Goal: Communication & Community: Answer question/provide support

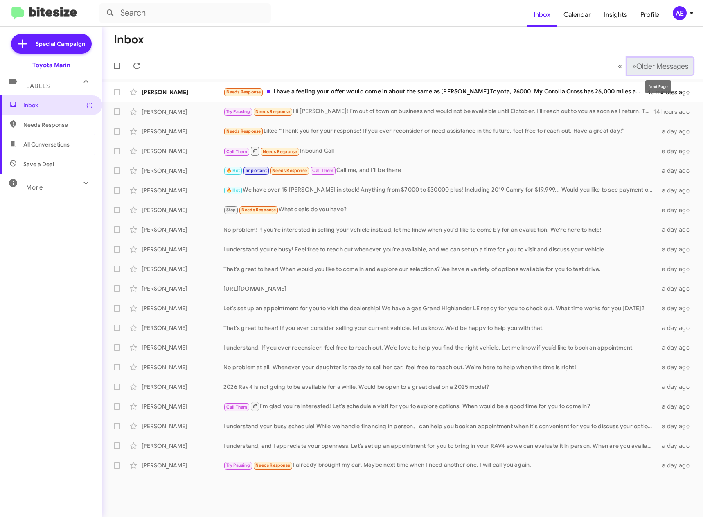
click at [658, 63] on span "Older Messages" at bounding box center [663, 66] width 52 height 9
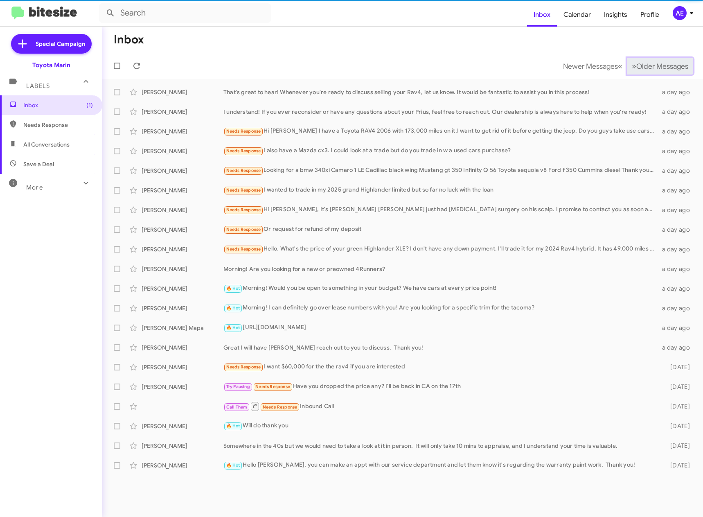
click at [660, 64] on span "Older Messages" at bounding box center [663, 66] width 52 height 9
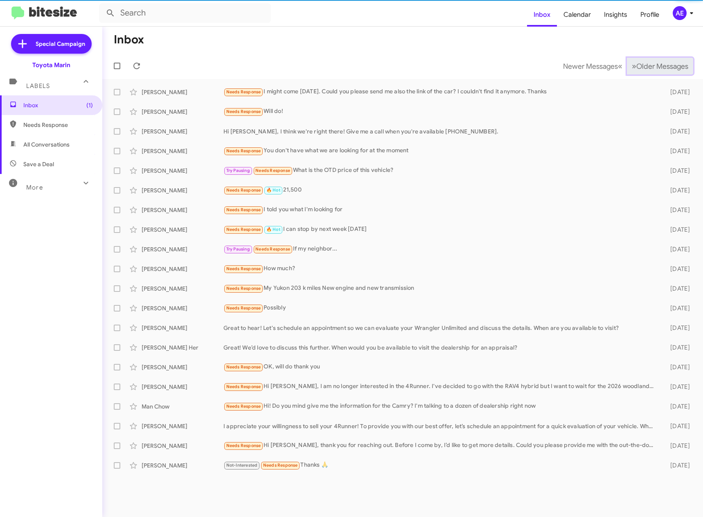
click at [660, 64] on span "Older Messages" at bounding box center [663, 66] width 52 height 9
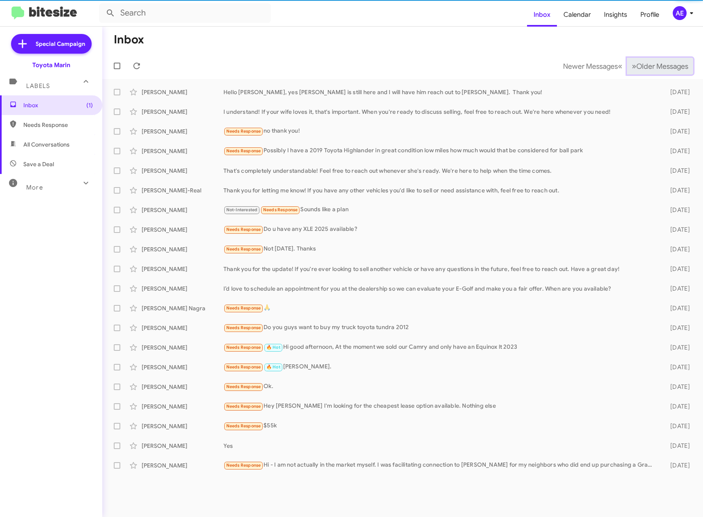
click at [660, 64] on span "Older Messages" at bounding box center [663, 66] width 52 height 9
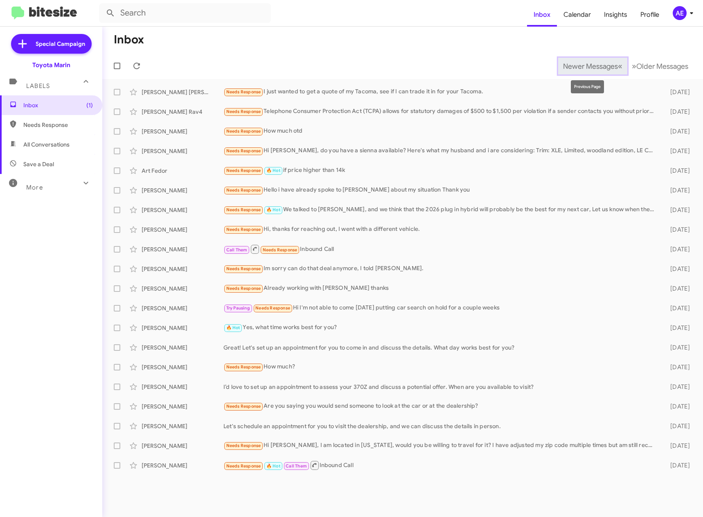
click at [565, 65] on span "Newer Messages" at bounding box center [590, 66] width 55 height 9
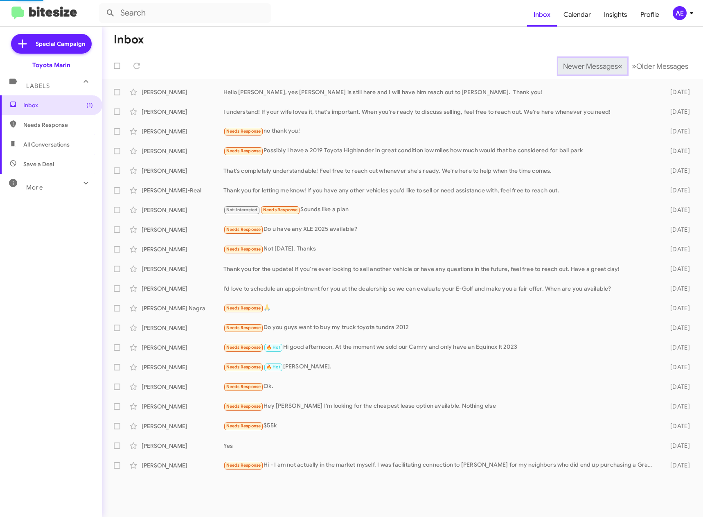
click at [565, 65] on span "Newer Messages" at bounding box center [590, 66] width 55 height 9
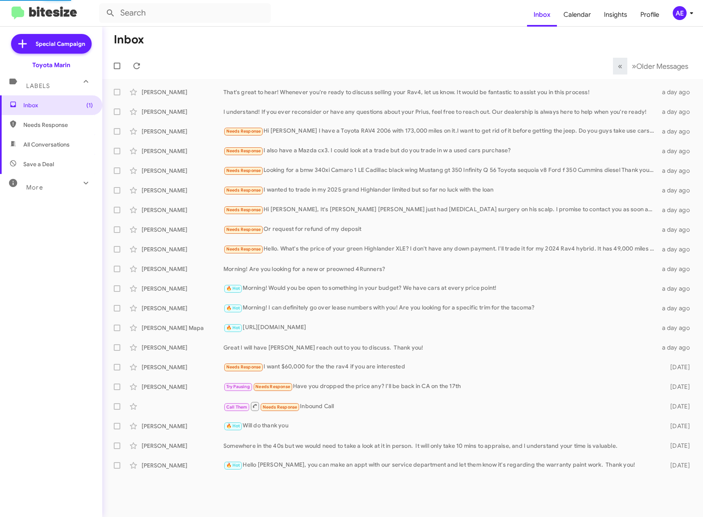
click at [565, 65] on mat-toolbar-row "« Previous » Next Older Messages" at bounding box center [402, 66] width 601 height 26
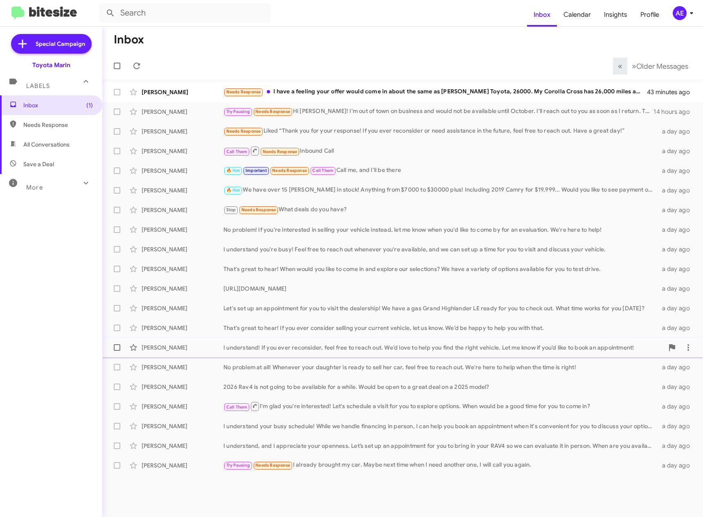
click at [297, 349] on div "I understand! If you ever reconsider, feel free to reach out. We’d love to help…" at bounding box center [444, 348] width 441 height 8
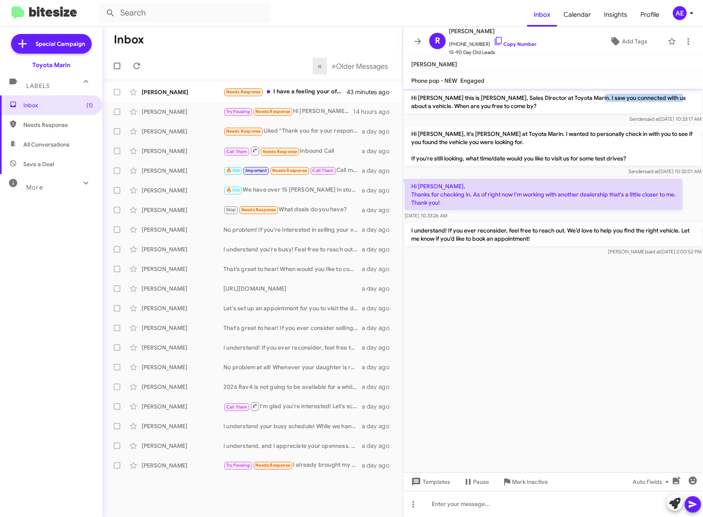
drag, startPoint x: 601, startPoint y: 98, endPoint x: 668, endPoint y: 98, distance: 66.3
click at [668, 98] on p "Hi [PERSON_NAME] this is [PERSON_NAME], Sales Director at Toyota Marin. I saw y…" at bounding box center [553, 101] width 297 height 23
drag, startPoint x: 422, startPoint y: 195, endPoint x: 633, endPoint y: 196, distance: 211.3
click at [633, 196] on p "Hi [PERSON_NAME], Thanks for checking in. As of right now I'm working with anot…" at bounding box center [544, 194] width 278 height 31
click at [296, 291] on div "[URL][DOMAIN_NAME]" at bounding box center [294, 289] width 140 height 8
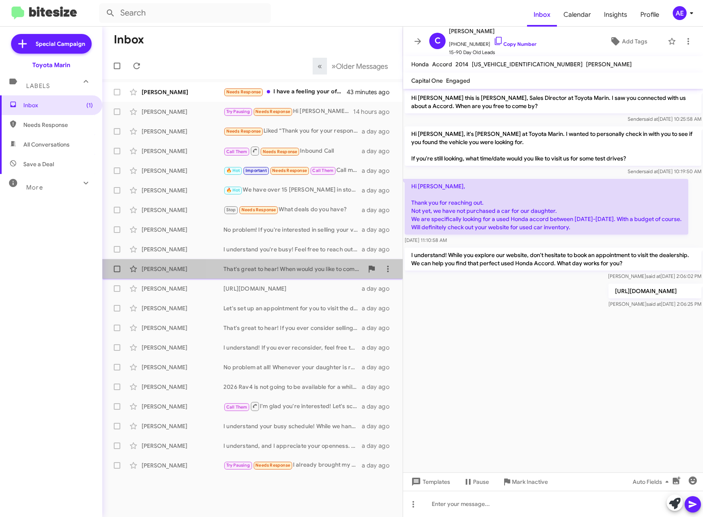
click at [289, 269] on div "That's great to hear! When would you like to come in and explore our selections…" at bounding box center [294, 269] width 140 height 8
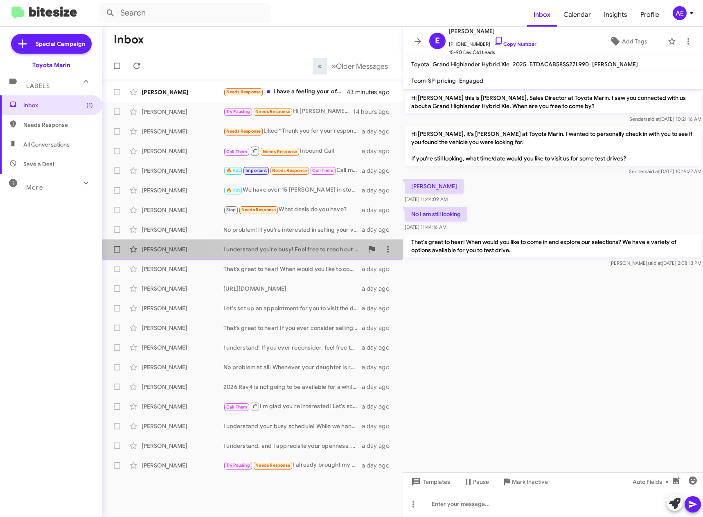
click at [291, 253] on div "I understand you're busy! Feel free to reach out whenever you're available, and…" at bounding box center [294, 249] width 140 height 8
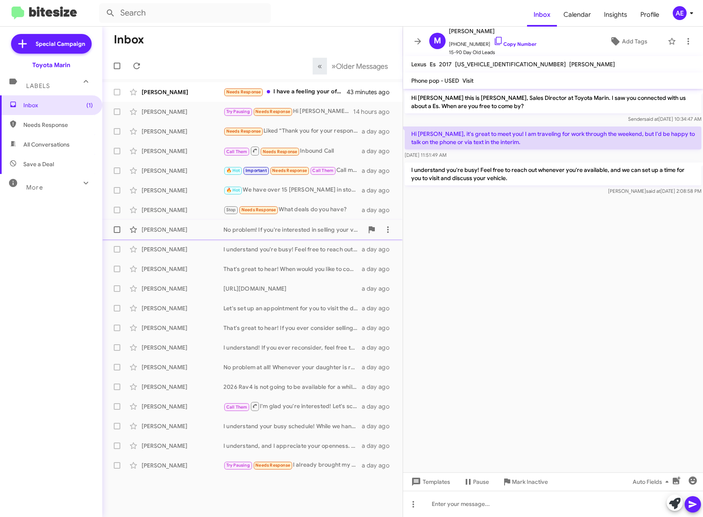
click at [296, 226] on div "No problem! If you're interested in selling your vehicle instead, let me know w…" at bounding box center [294, 230] width 140 height 8
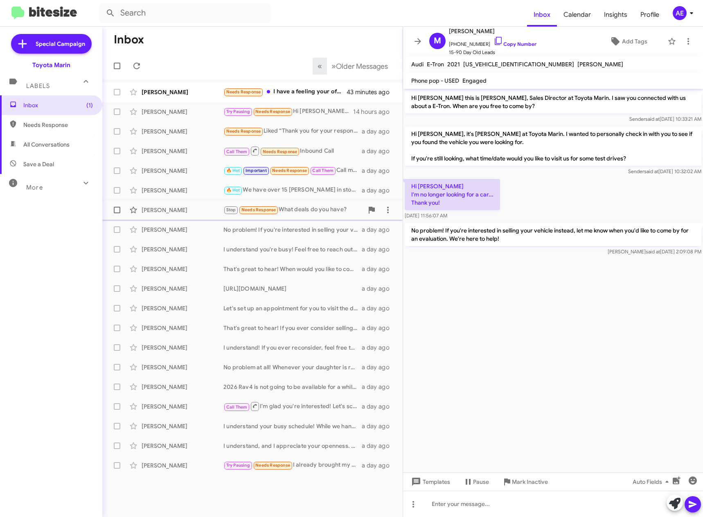
click at [311, 208] on div "Stop Needs Response What deals do you have?" at bounding box center [294, 209] width 140 height 9
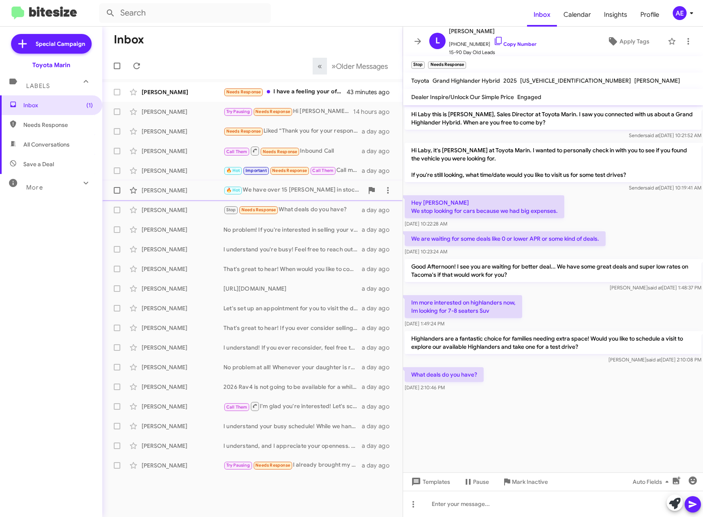
click at [313, 197] on div "[PERSON_NAME] 🔥 Hot We have over 15 [PERSON_NAME] in stock! Anything from $7000…" at bounding box center [252, 190] width 287 height 16
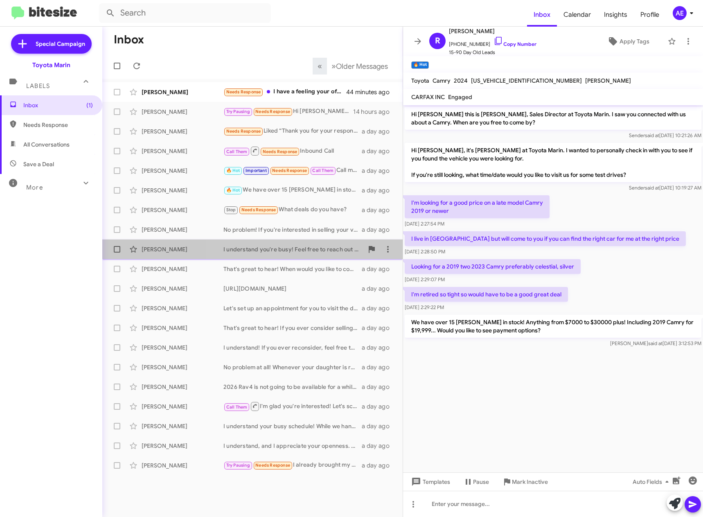
click at [322, 248] on div "I understand you're busy! Feel free to reach out whenever you're available, and…" at bounding box center [294, 249] width 140 height 8
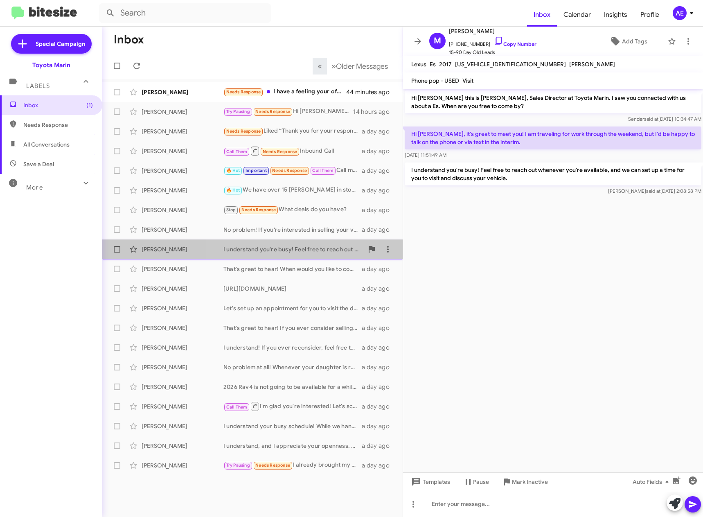
click at [323, 249] on div "I understand you're busy! Feel free to reach out whenever you're available, and…" at bounding box center [294, 249] width 140 height 8
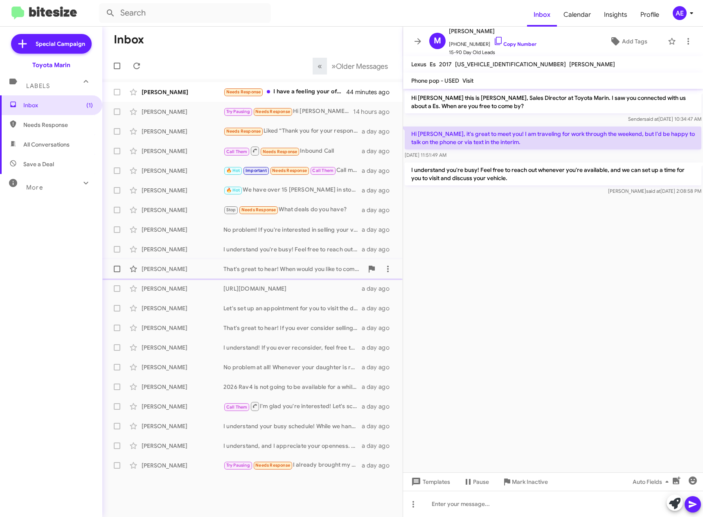
click at [324, 271] on div "That's great to hear! When would you like to come in and explore our selections…" at bounding box center [294, 269] width 140 height 8
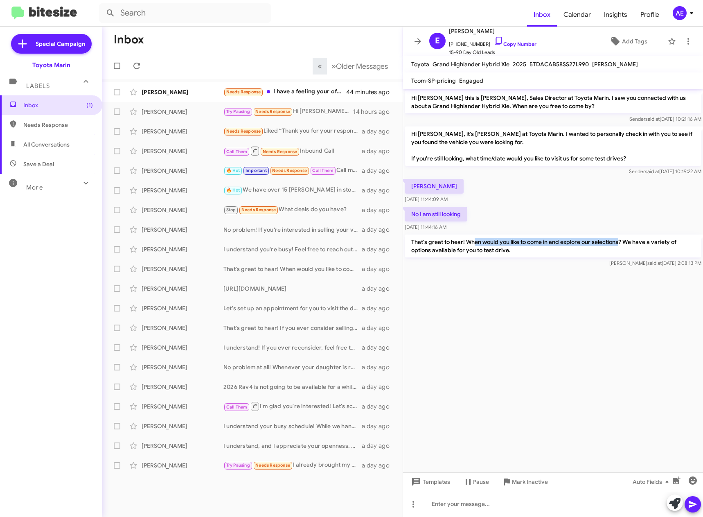
drag, startPoint x: 476, startPoint y: 241, endPoint x: 621, endPoint y: 244, distance: 144.6
click at [621, 244] on p "That's great to hear! When would you like to come in and explore our selections…" at bounding box center [553, 246] width 297 height 23
click at [581, 315] on cdk-virtual-scroll-viewport "Hi [PERSON_NAME] this is [PERSON_NAME], Sales Director at Toyota Marin. I saw y…" at bounding box center [553, 281] width 300 height 384
click at [298, 90] on div "Needs Response I have a feeling your offer would come in about the same as [PER…" at bounding box center [294, 91] width 140 height 9
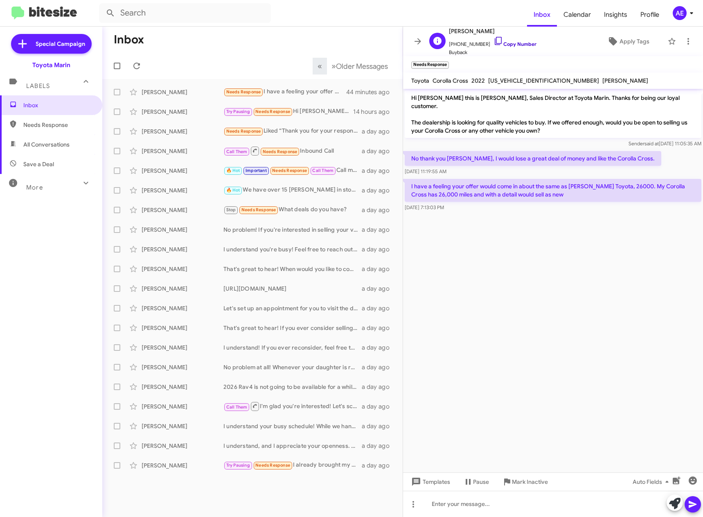
click at [494, 42] on icon at bounding box center [499, 41] width 10 height 10
click at [527, 181] on p "I have a feeling your offer would come in about the same as [PERSON_NAME] Toyot…" at bounding box center [553, 190] width 297 height 23
click at [311, 113] on div "Try Pausing Needs Response Hi [PERSON_NAME]! I'm out of town on business and wo…" at bounding box center [294, 111] width 140 height 9
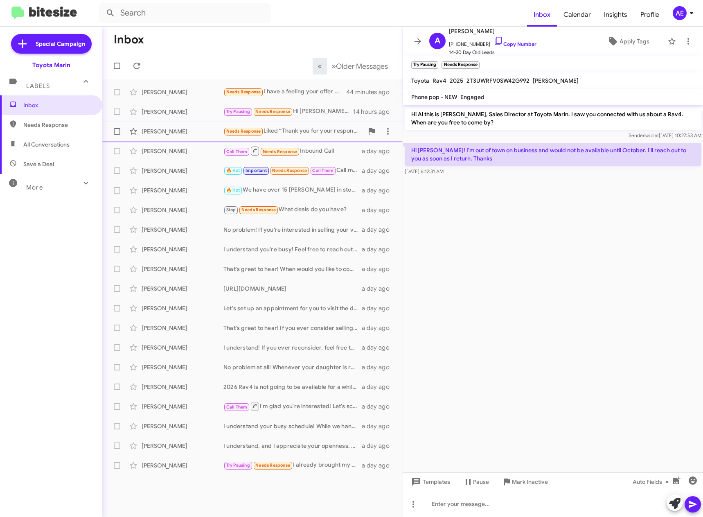
click at [314, 129] on div "Needs Response Liked “Thank you for your response! If you ever reconsider or ne…" at bounding box center [294, 131] width 140 height 9
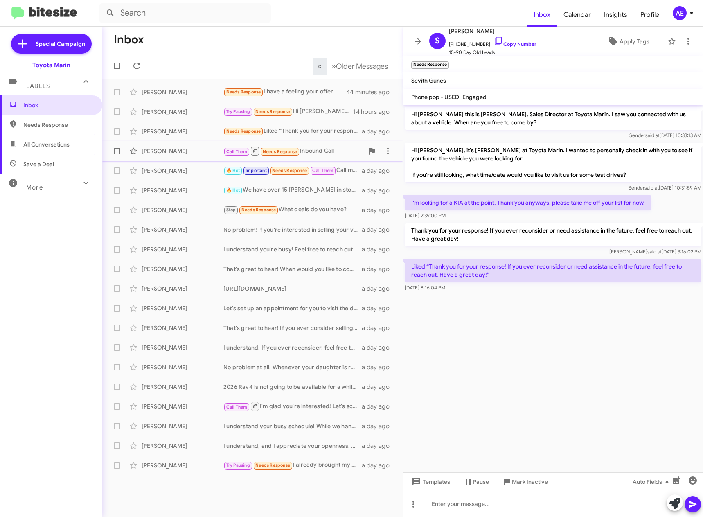
click at [336, 148] on div "Call Them Needs Response Inbound Call" at bounding box center [294, 151] width 140 height 10
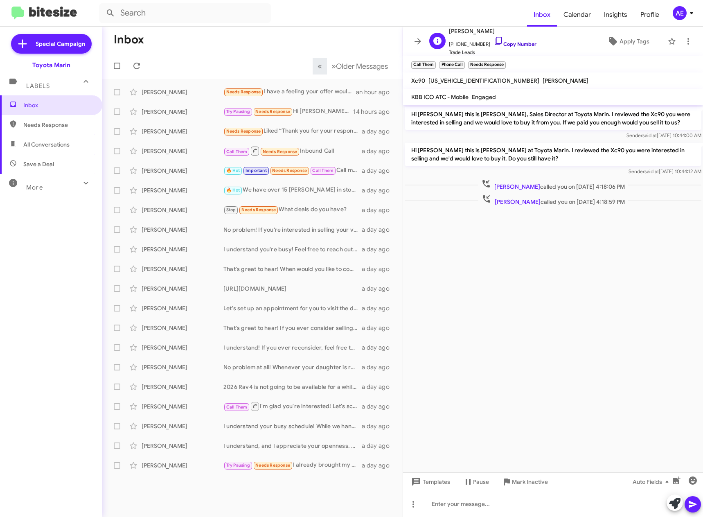
click at [494, 41] on icon at bounding box center [499, 41] width 10 height 10
click at [317, 192] on div "🔥 Hot We have over 15 Camrys in stock! Anything from $7000 to $30000 plus! Incl…" at bounding box center [294, 189] width 140 height 9
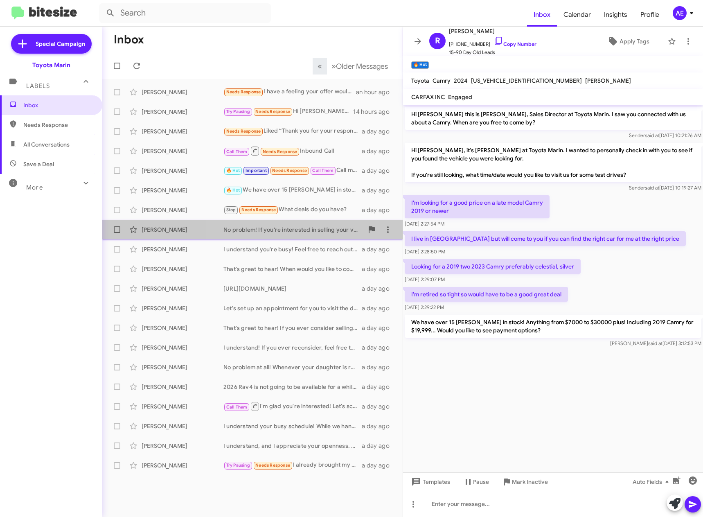
click at [285, 231] on div "No problem! If you're interested in selling your vehicle instead, let me know w…" at bounding box center [294, 230] width 140 height 8
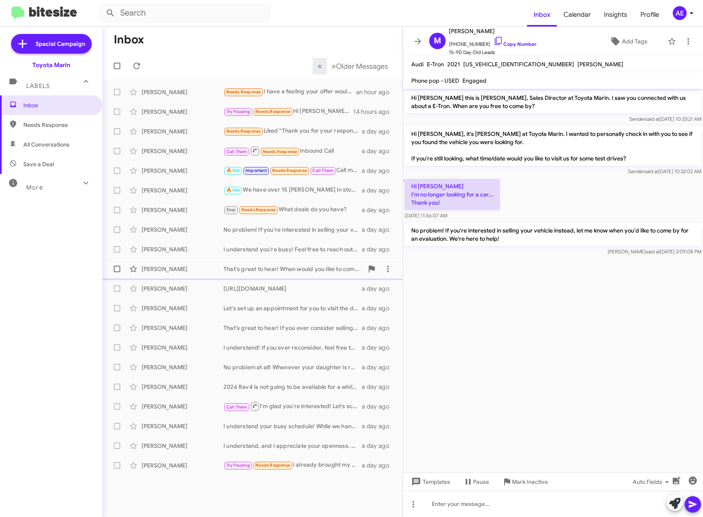
click at [301, 266] on div "That's great to hear! When would you like to come in and explore our selections…" at bounding box center [294, 269] width 140 height 8
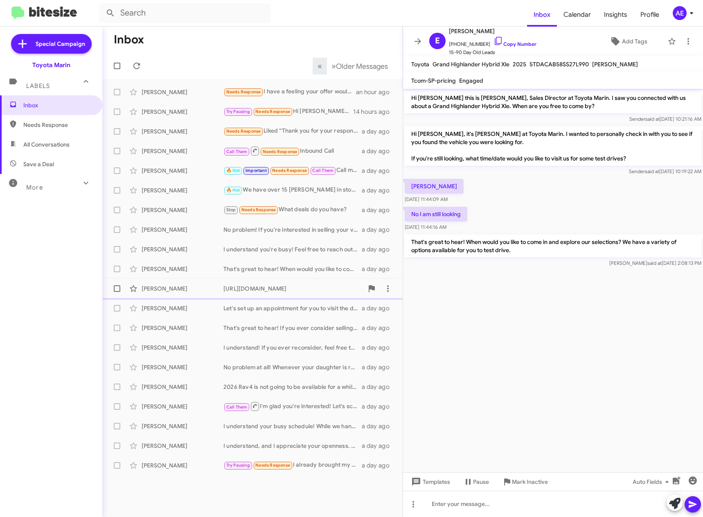
click at [296, 289] on div "[URL][DOMAIN_NAME]" at bounding box center [294, 289] width 140 height 8
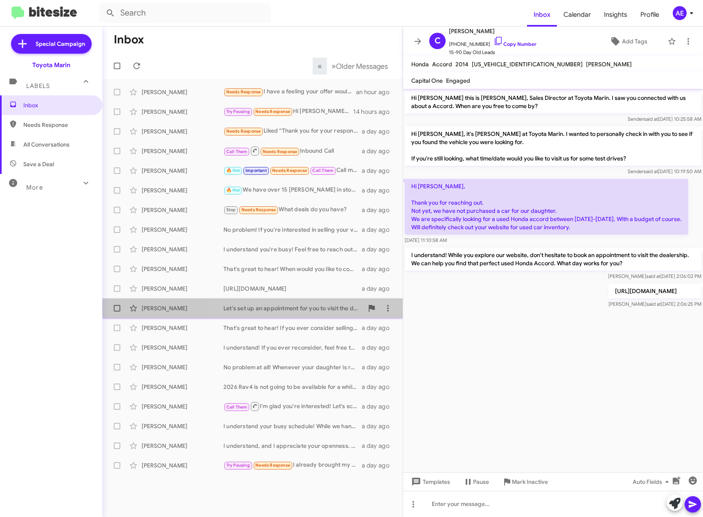
click at [296, 303] on div "[PERSON_NAME] Let's set up an appointment for you to visit the dealership! We h…" at bounding box center [252, 308] width 287 height 16
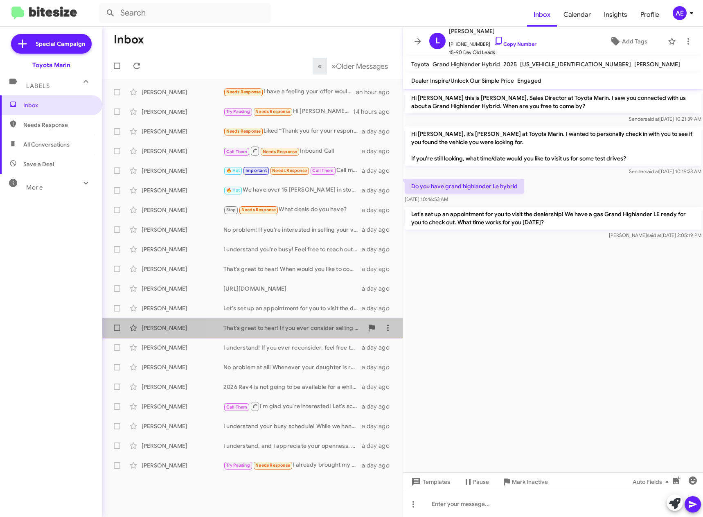
click at [291, 323] on div "[PERSON_NAME] That's great to hear! If you ever consider selling your current v…" at bounding box center [252, 328] width 287 height 16
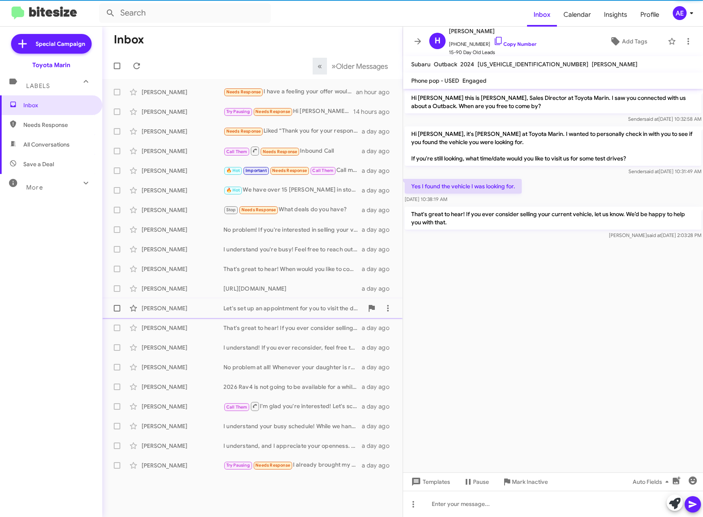
click at [291, 308] on div "Let's set up an appointment for you to visit the dealership! We have a gas Gran…" at bounding box center [294, 308] width 140 height 8
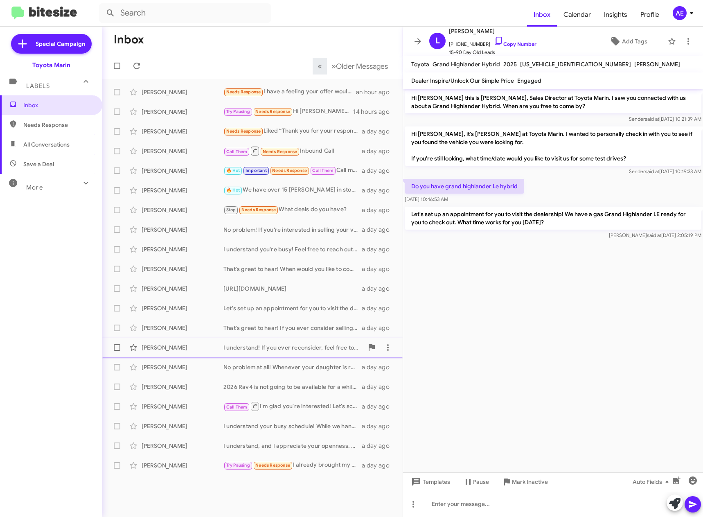
click at [288, 346] on div "I understand! If you ever reconsider, feel free to reach out. We’d love to help…" at bounding box center [294, 348] width 140 height 8
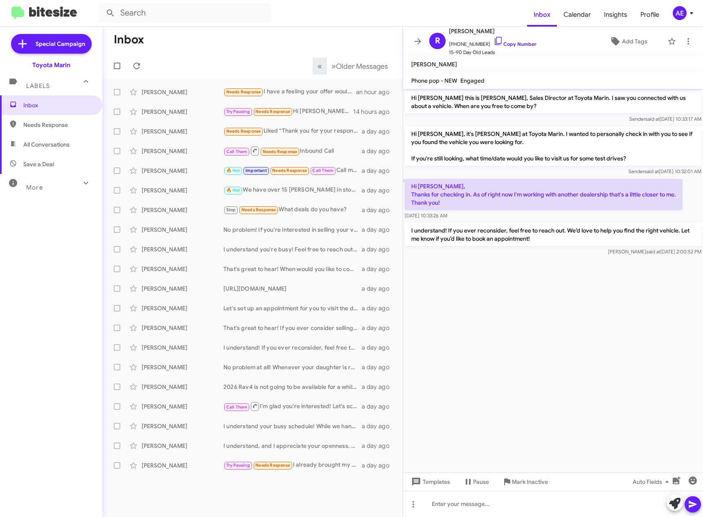
click at [57, 7] on img at bounding box center [44, 14] width 66 height 14
